Goal: Use online tool/utility: Utilize a website feature to perform a specific function

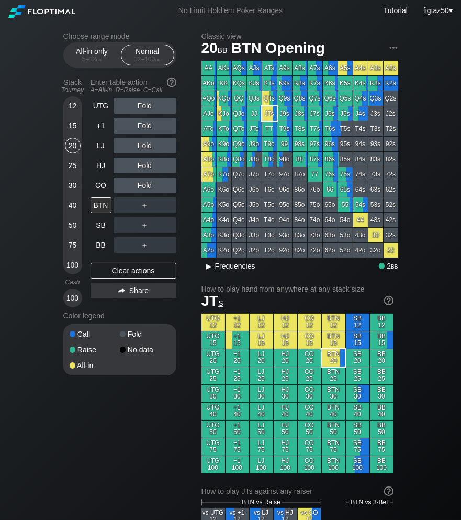
click at [216, 267] on div "▸" at bounding box center [210, 266] width 14 height 13
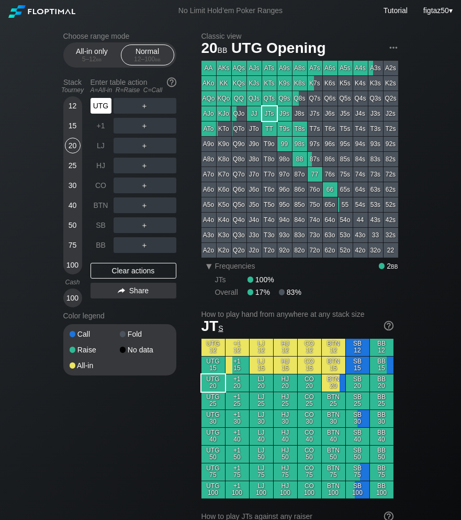
click at [103, 108] on div "UTG" at bounding box center [101, 106] width 21 height 16
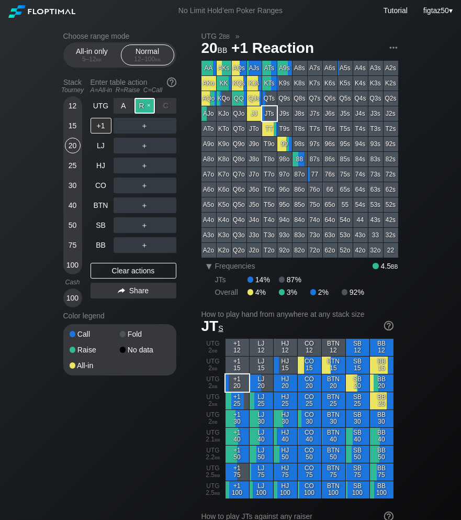
click at [138, 108] on div "R ✕" at bounding box center [145, 106] width 20 height 16
click at [102, 122] on div "+1" at bounding box center [101, 126] width 21 height 16
click at [102, 123] on div "+1" at bounding box center [101, 126] width 21 height 16
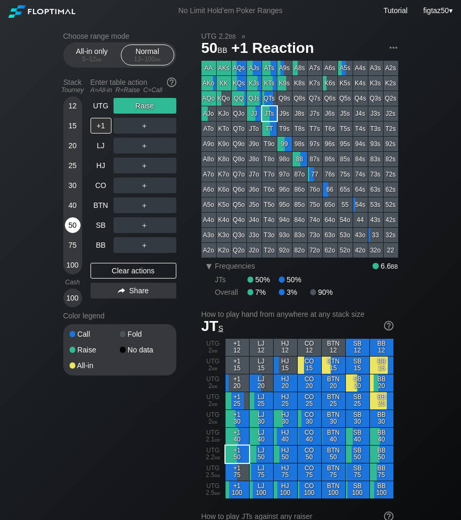
click at [72, 225] on div "50" at bounding box center [73, 225] width 16 height 16
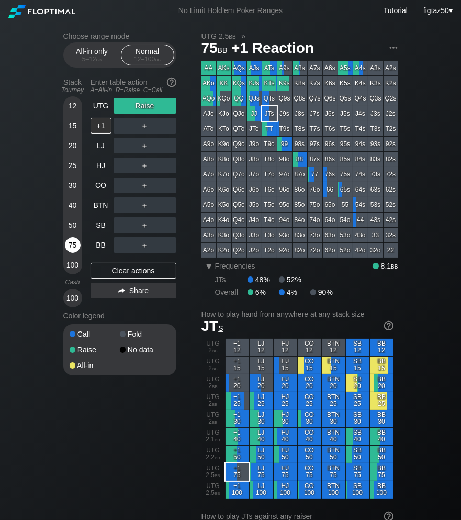
click at [73, 246] on div "75" at bounding box center [73, 245] width 16 height 16
click at [145, 269] on div "Clear actions" at bounding box center [134, 271] width 86 height 16
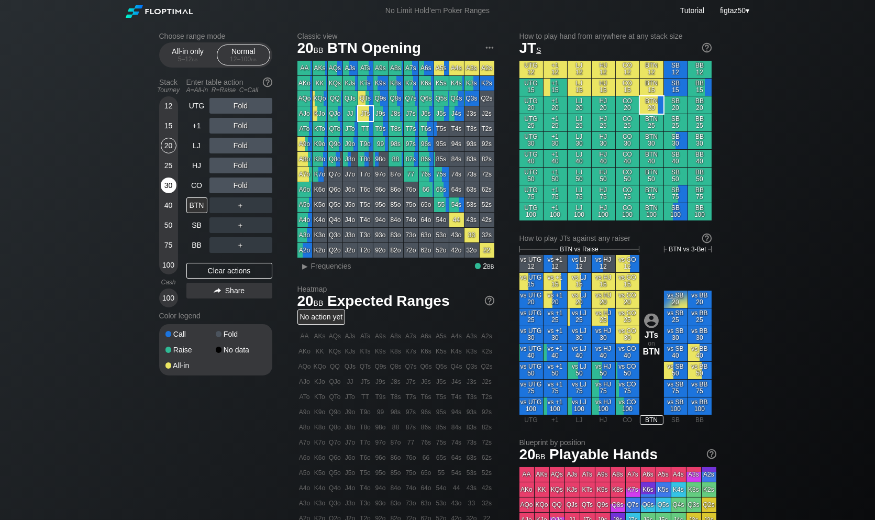
click at [168, 186] on div "30" at bounding box center [169, 185] width 16 height 16
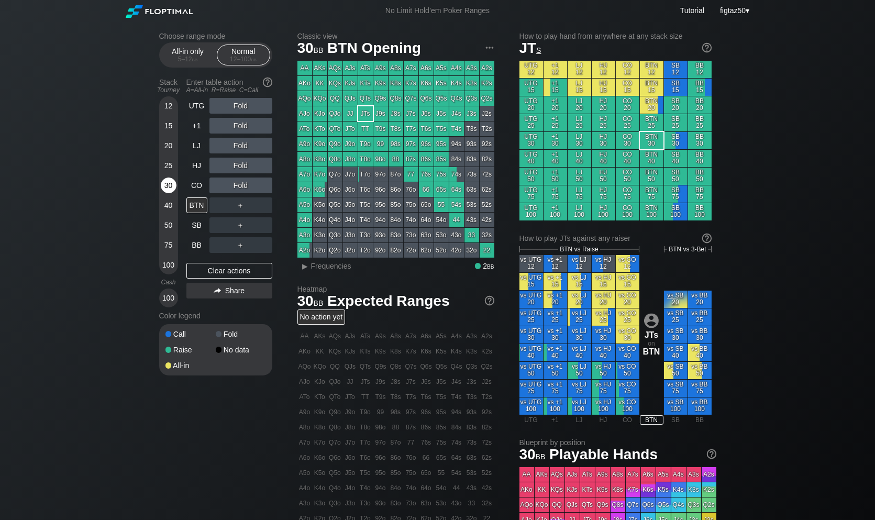
click at [168, 186] on div "30" at bounding box center [169, 185] width 16 height 16
drag, startPoint x: 191, startPoint y: 203, endPoint x: 211, endPoint y: 202, distance: 20.4
click at [191, 203] on div "BTN" at bounding box center [196, 205] width 21 height 16
click at [237, 203] on div "R ✕" at bounding box center [240, 205] width 20 height 16
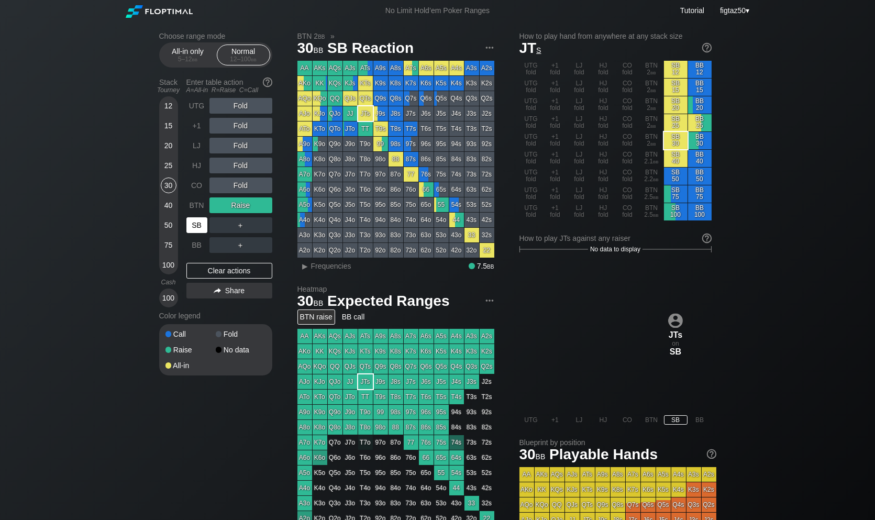
drag, startPoint x: 199, startPoint y: 227, endPoint x: 213, endPoint y: 228, distance: 13.7
click at [199, 227] on div "SB" at bounding box center [196, 225] width 21 height 16
click at [257, 227] on div "C ✕" at bounding box center [262, 225] width 20 height 16
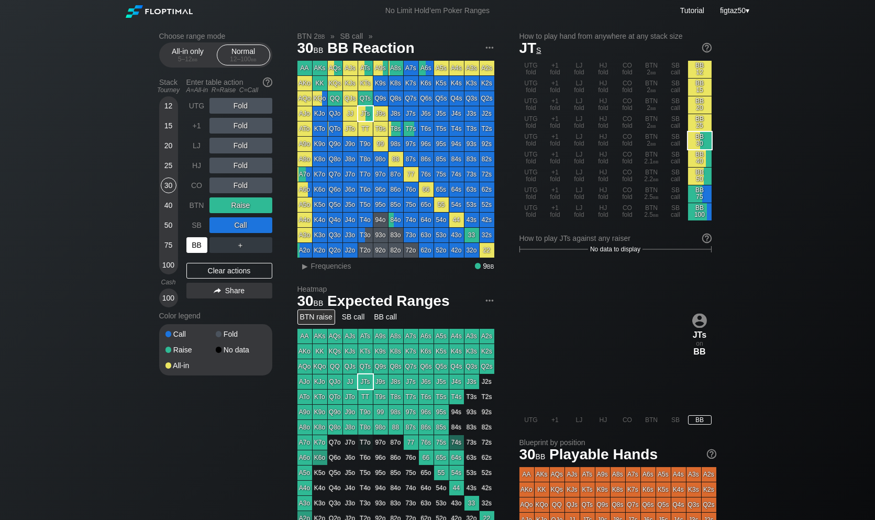
click at [199, 246] on div "BB" at bounding box center [196, 245] width 21 height 16
click at [218, 266] on div "Clear actions" at bounding box center [229, 271] width 86 height 16
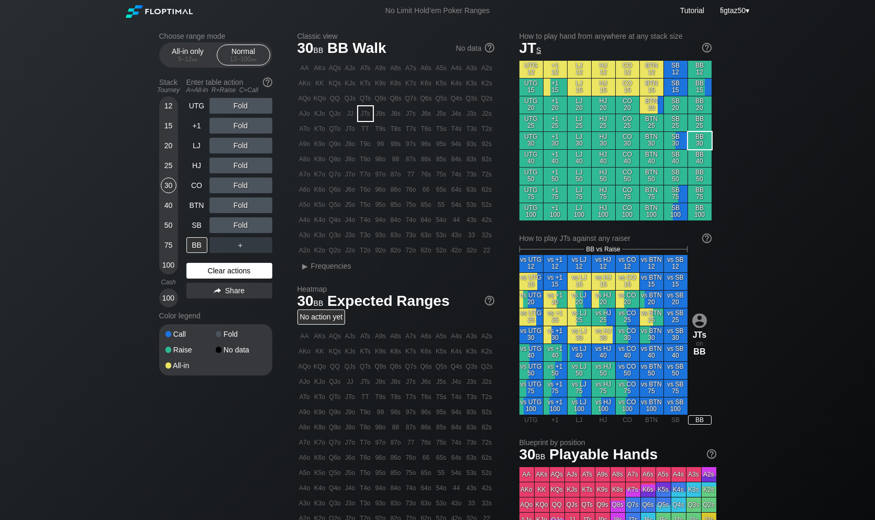
click at [218, 266] on div "Clear actions" at bounding box center [229, 271] width 86 height 16
